Goal: Find specific page/section: Find specific page/section

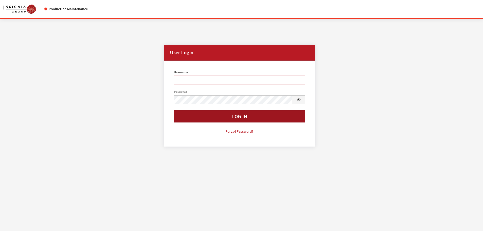
type input "rgoodwin"
click at [200, 114] on button "Log In" at bounding box center [239, 116] width 131 height 12
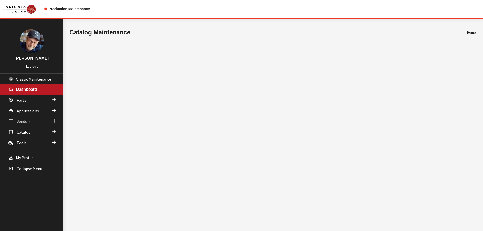
click at [27, 121] on span "Vendors" at bounding box center [24, 121] width 14 height 5
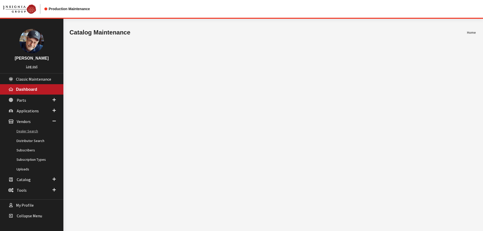
click at [34, 131] on link "Dealer Search" at bounding box center [31, 131] width 63 height 9
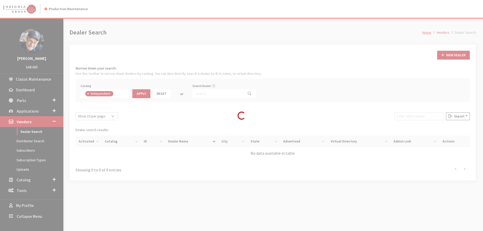
scroll to position [37, 0]
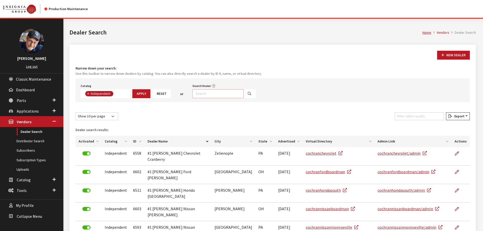
click at [210, 95] on input "Search Dealer" at bounding box center [217, 93] width 51 height 9
type input "subaru south charlotte"
select select
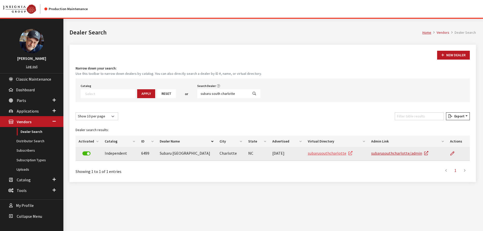
click at [319, 153] on link "subarusouthcharlotte" at bounding box center [330, 153] width 45 height 5
